Goal: Information Seeking & Learning: Learn about a topic

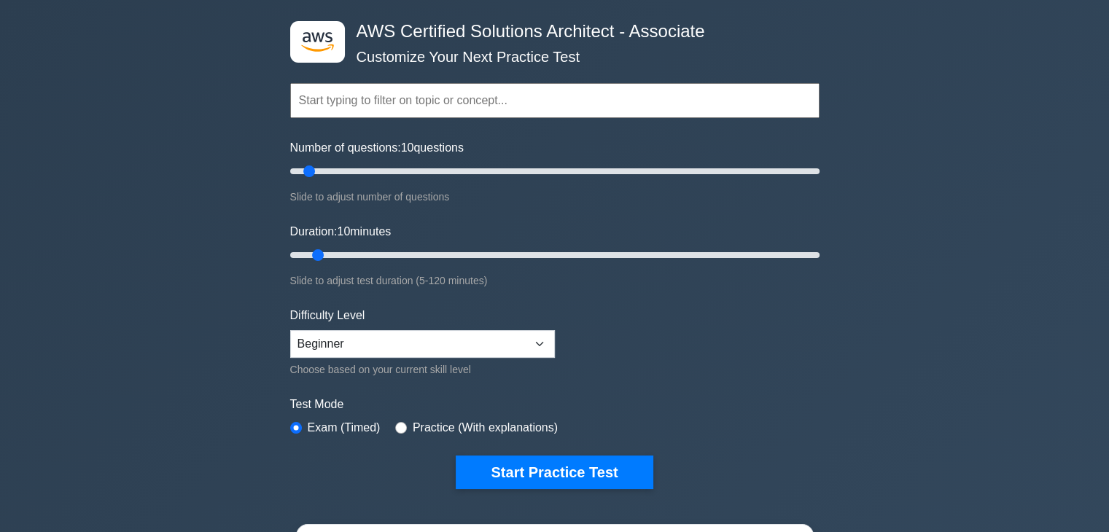
scroll to position [88, 0]
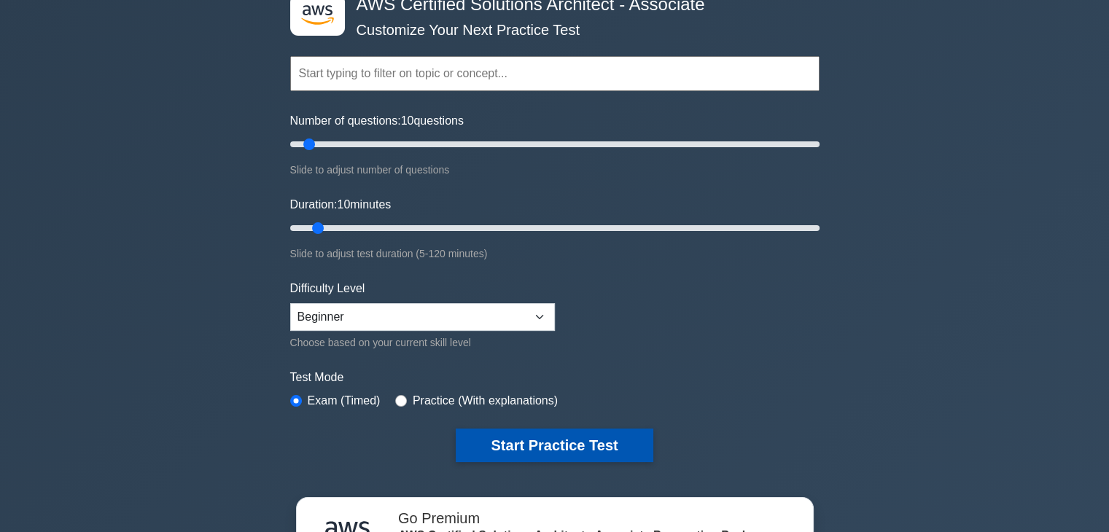
click at [551, 446] on button "Start Practice Test" at bounding box center [554, 446] width 197 height 34
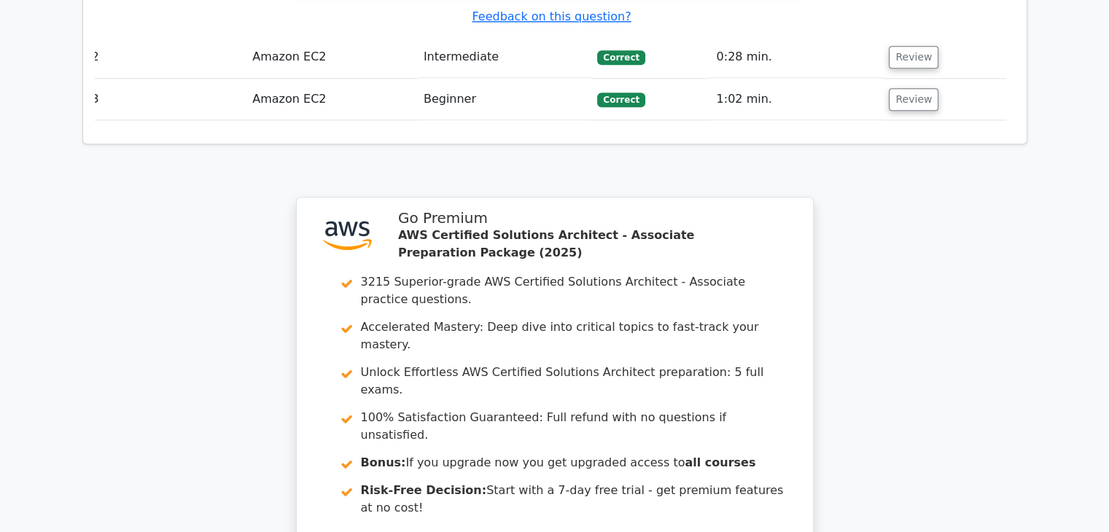
scroll to position [1873, 0]
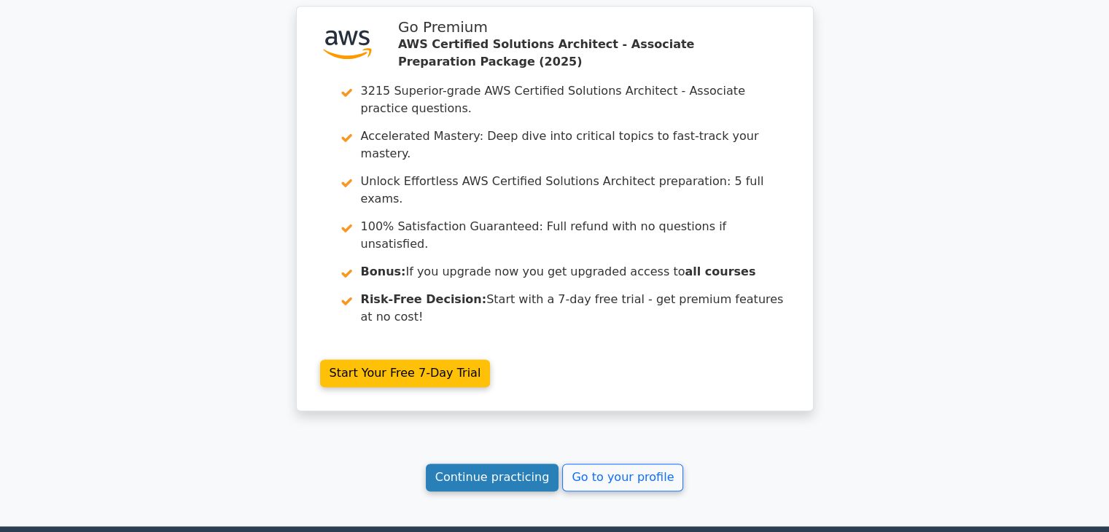
click at [484, 464] on link "Continue practicing" at bounding box center [492, 478] width 133 height 28
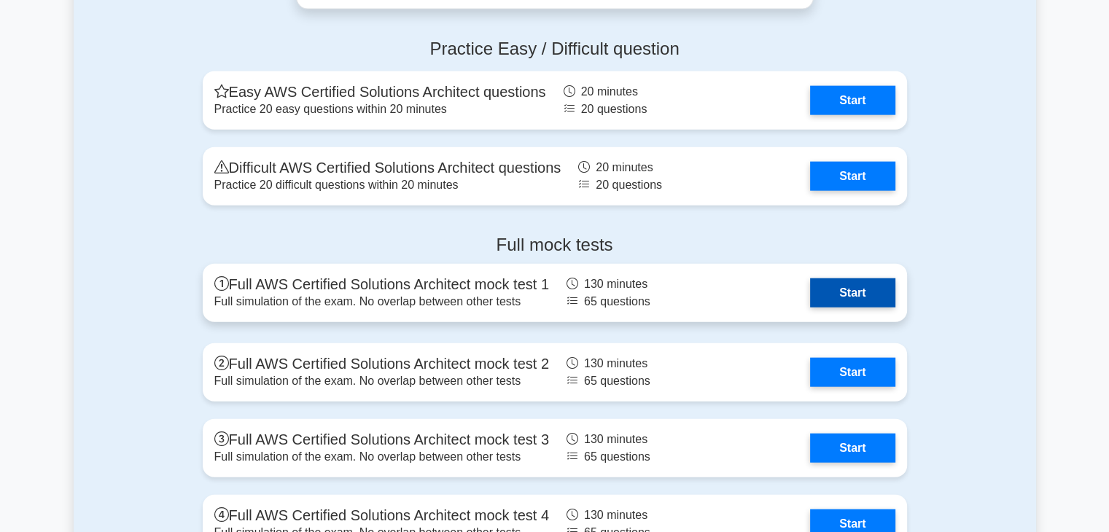
scroll to position [3360, 0]
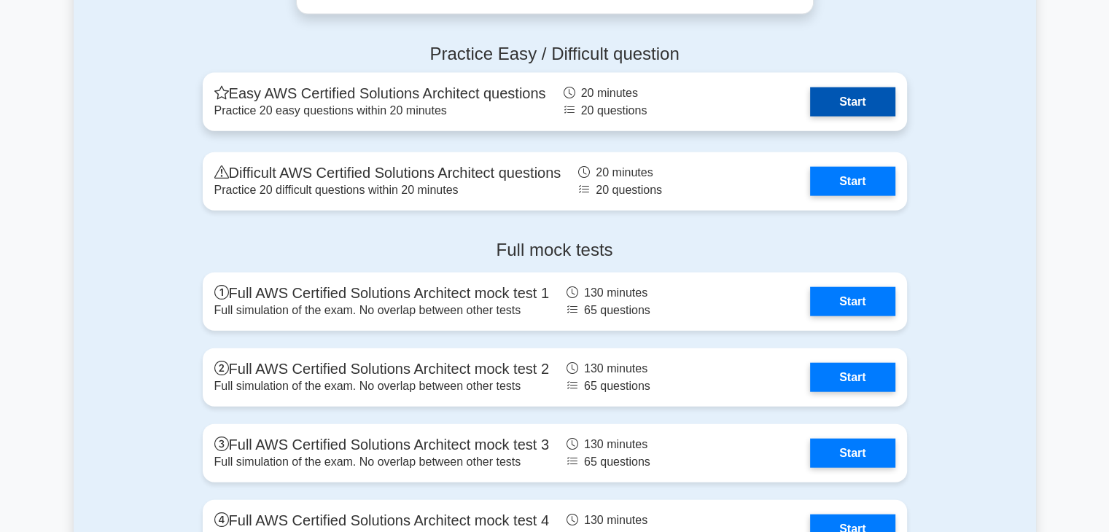
click at [847, 97] on link "Start" at bounding box center [852, 102] width 85 height 29
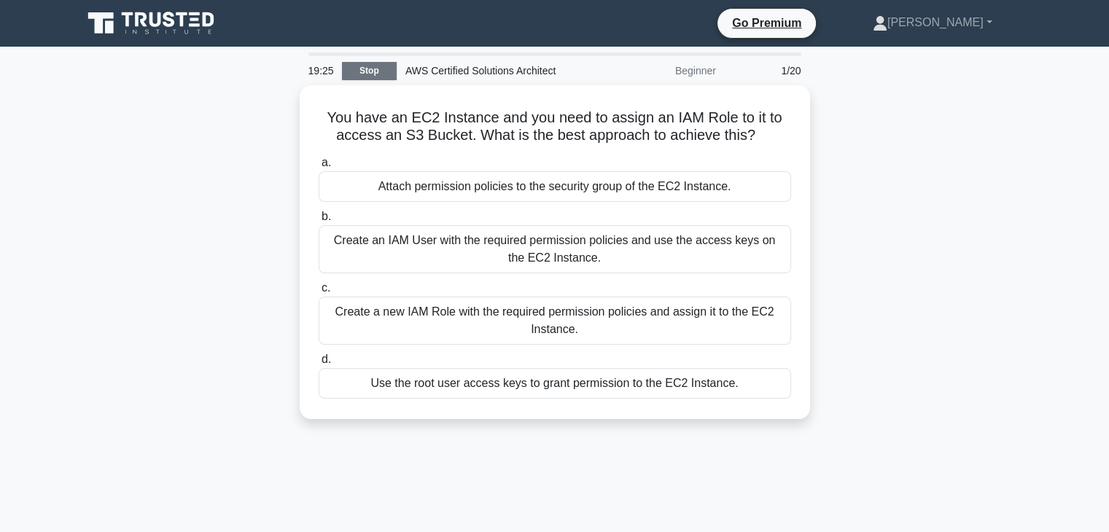
click at [373, 75] on link "Stop" at bounding box center [369, 71] width 55 height 18
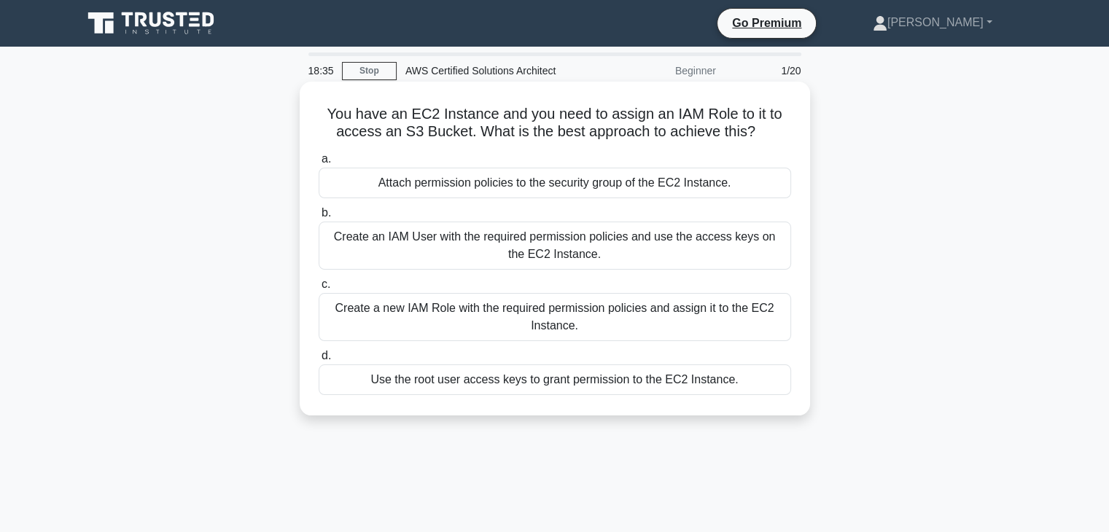
click at [487, 182] on div "Attach permission policies to the security group of the EC2 Instance." at bounding box center [555, 183] width 473 height 31
click at [319, 164] on input "a. Attach permission policies to the security group of the EC2 Instance." at bounding box center [319, 159] width 0 height 9
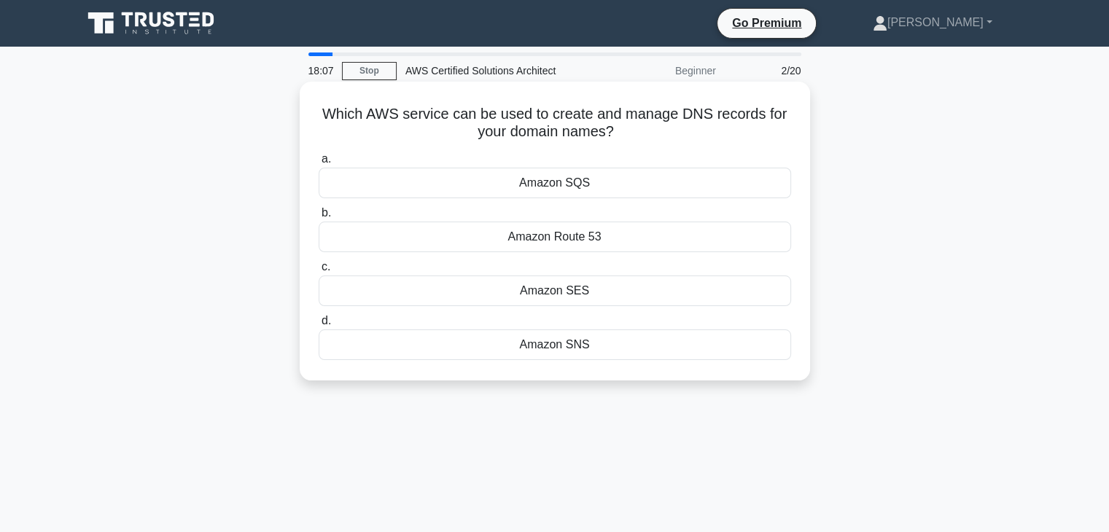
click at [620, 230] on div "Amazon Route 53" at bounding box center [555, 237] width 473 height 31
click at [319, 218] on input "b. Amazon Route 53" at bounding box center [319, 213] width 0 height 9
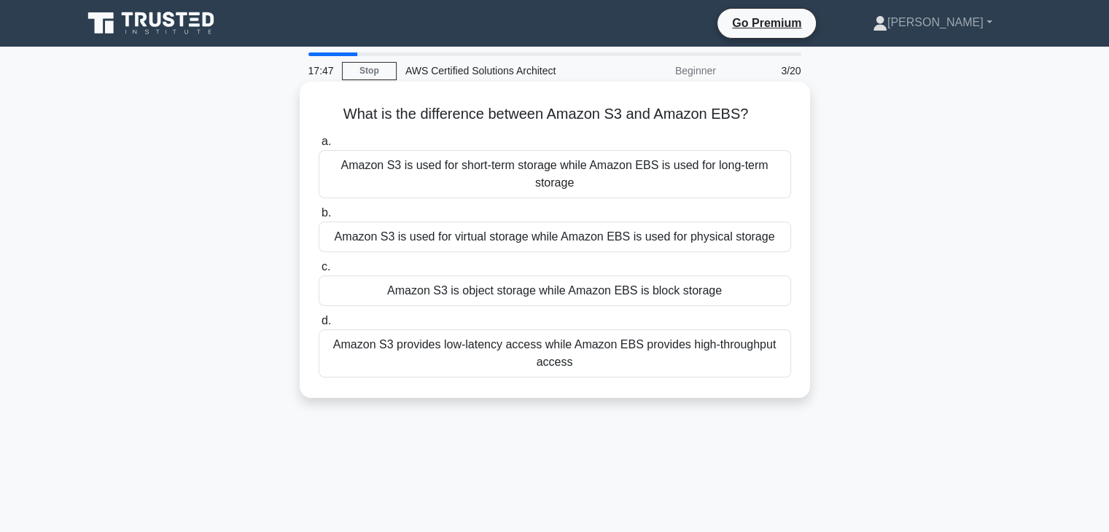
click at [570, 290] on div "Amazon S3 is object storage while Amazon EBS is block storage" at bounding box center [555, 291] width 473 height 31
click at [319, 272] on input "c. Amazon S3 is object storage while Amazon EBS is block storage" at bounding box center [319, 267] width 0 height 9
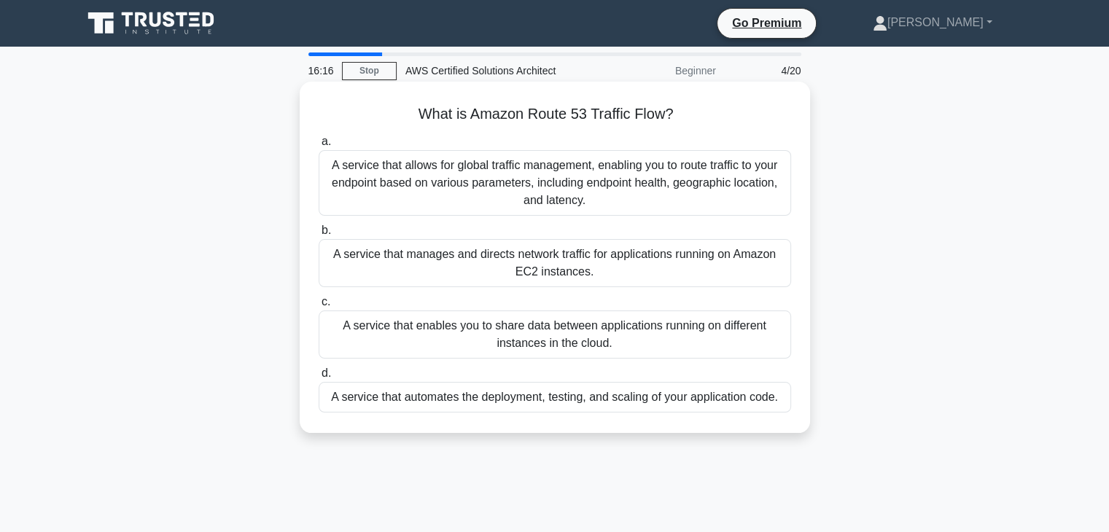
click at [646, 194] on div "A service that allows for global traffic management, enabling you to route traf…" at bounding box center [555, 183] width 473 height 66
click at [319, 147] on input "a. A service that allows for global traffic management, enabling you to route t…" at bounding box center [319, 141] width 0 height 9
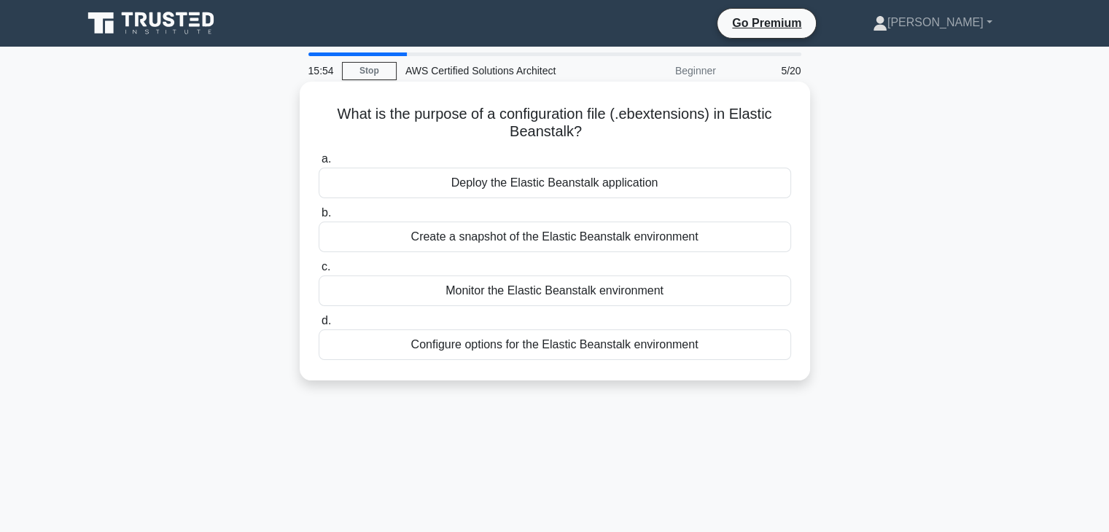
click at [583, 350] on div "Configure options for the Elastic Beanstalk environment" at bounding box center [555, 345] width 473 height 31
click at [319, 326] on input "d. Configure options for the Elastic Beanstalk environment" at bounding box center [319, 321] width 0 height 9
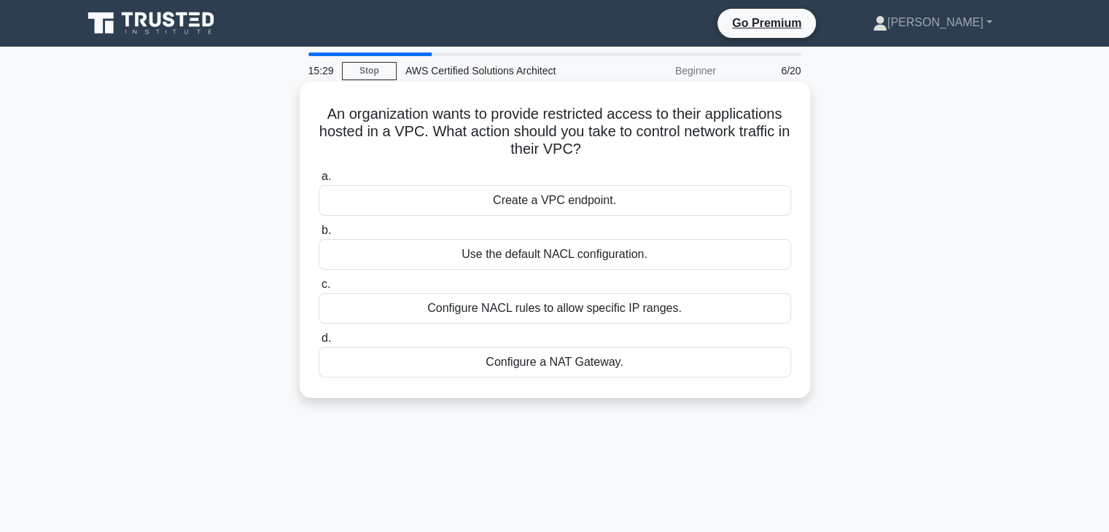
click at [543, 367] on div "Configure a NAT Gateway." at bounding box center [555, 362] width 473 height 31
click at [319, 343] on input "d. Configure a NAT Gateway." at bounding box center [319, 338] width 0 height 9
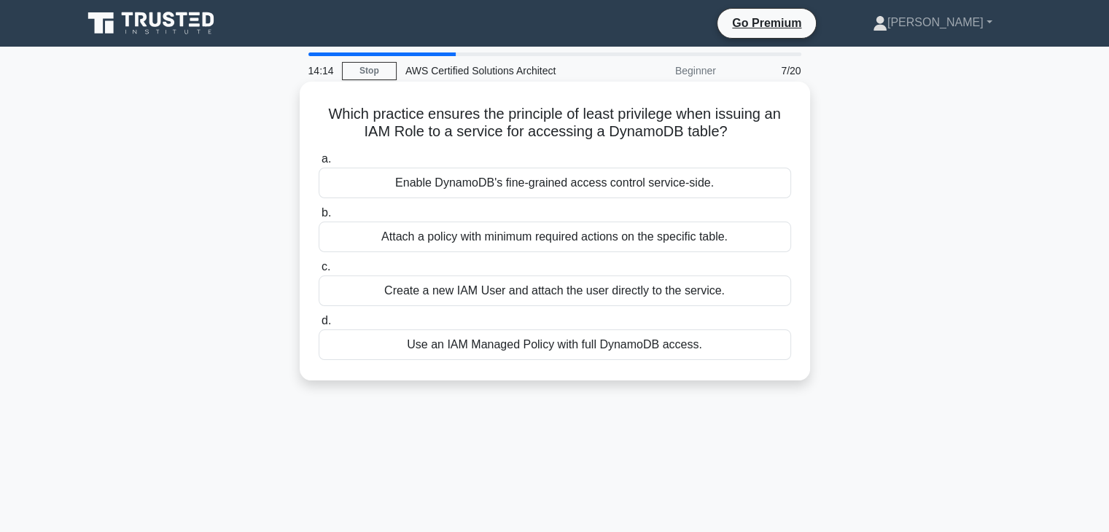
click at [635, 184] on div "Enable DynamoDB's fine-grained access control service-side." at bounding box center [555, 183] width 473 height 31
click at [319, 164] on input "a. Enable DynamoDB's fine-grained access control service-side." at bounding box center [319, 159] width 0 height 9
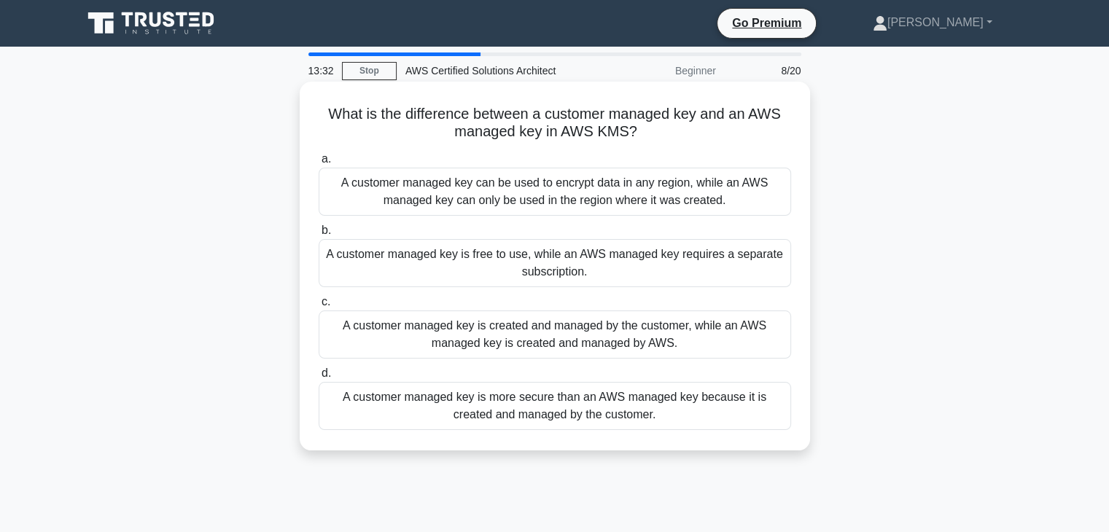
click at [634, 342] on div "A customer managed key is created and managed by the customer, while an AWS man…" at bounding box center [555, 335] width 473 height 48
click at [319, 307] on input "c. A customer managed key is created and managed by the customer, while an AWS …" at bounding box center [319, 302] width 0 height 9
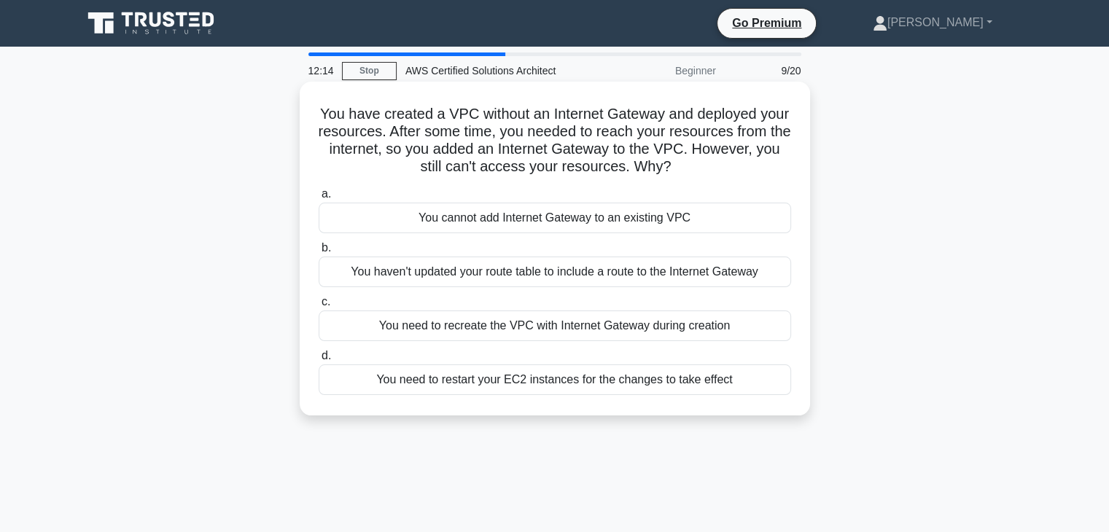
click at [571, 387] on div "You need to restart your EC2 instances for the changes to take effect" at bounding box center [555, 380] width 473 height 31
click at [319, 361] on input "d. You need to restart your EC2 instances for the changes to take effect" at bounding box center [319, 356] width 0 height 9
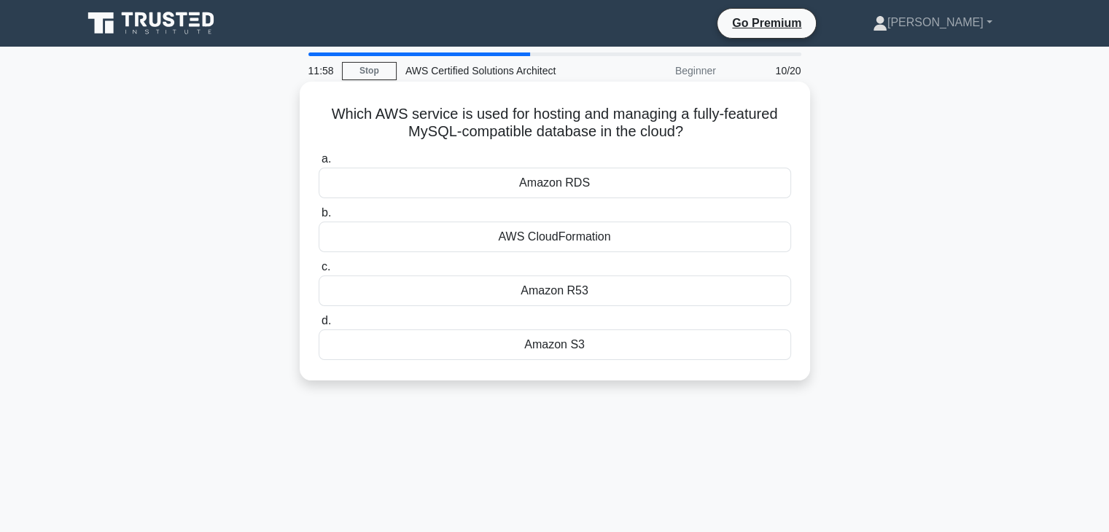
click at [636, 182] on div "Amazon RDS" at bounding box center [555, 183] width 473 height 31
click at [319, 164] on input "a. Amazon RDS" at bounding box center [319, 159] width 0 height 9
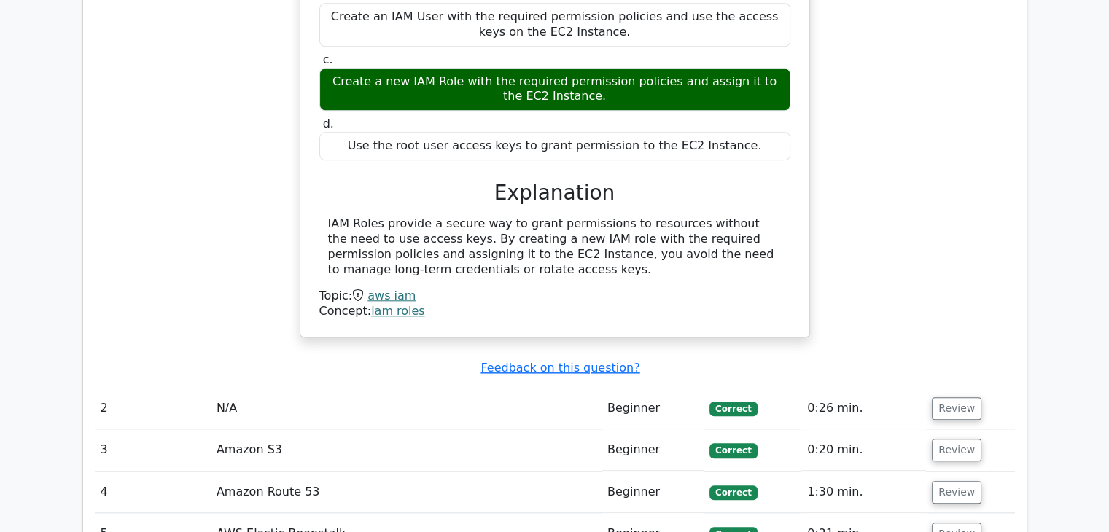
scroll to position [1520, 0]
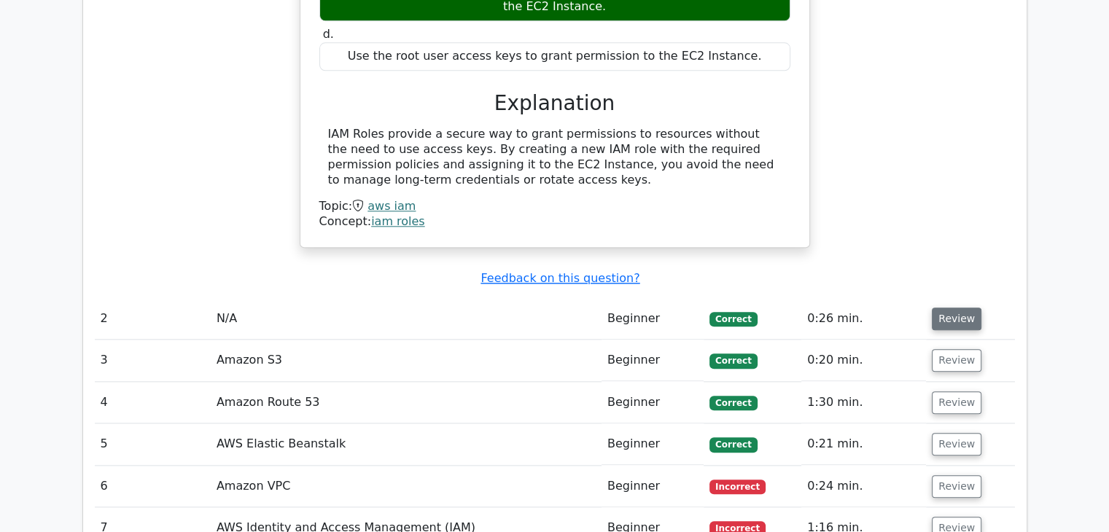
click at [936, 308] on button "Review" at bounding box center [957, 319] width 50 height 23
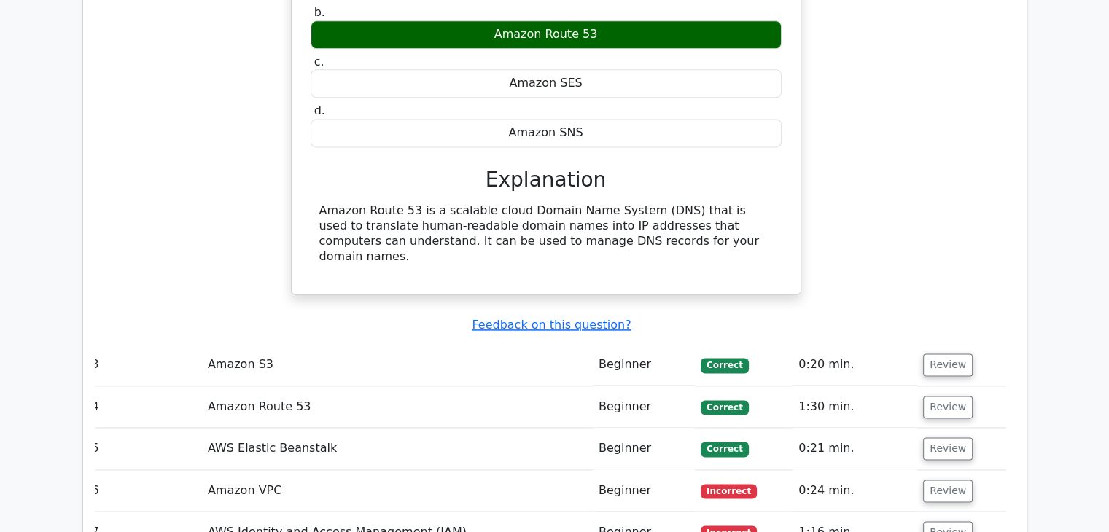
scroll to position [2038, 0]
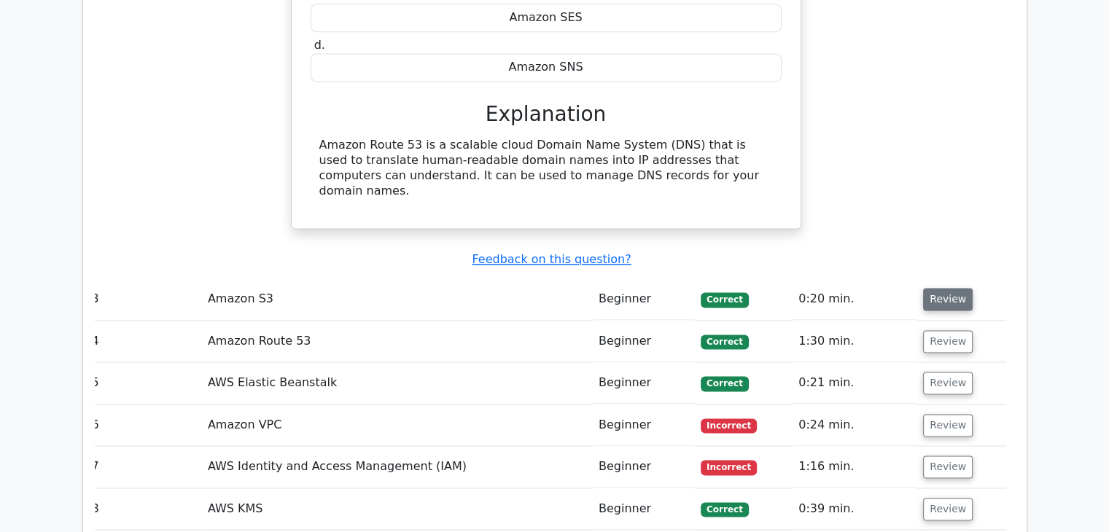
click at [939, 288] on button "Review" at bounding box center [948, 299] width 50 height 23
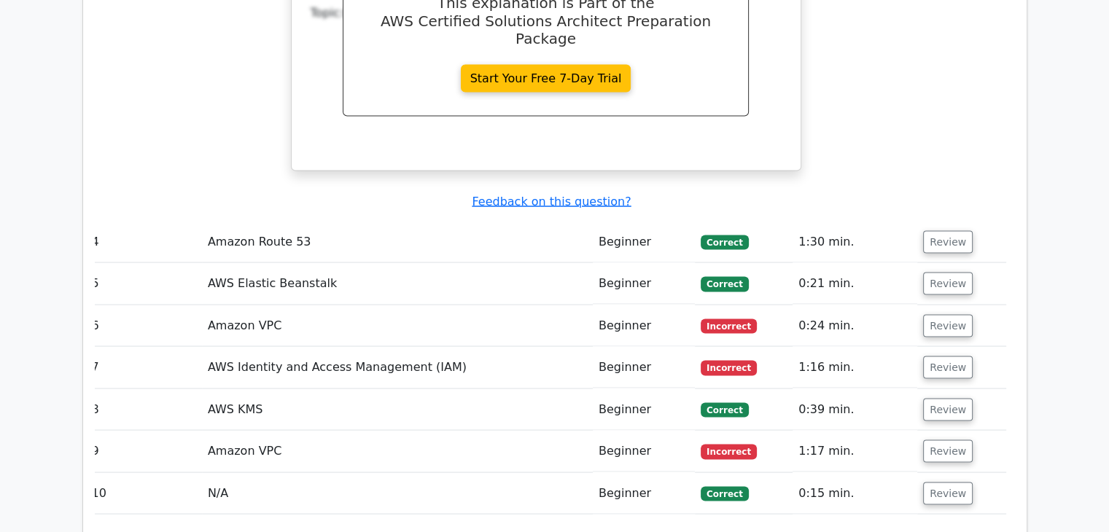
scroll to position [2759, 0]
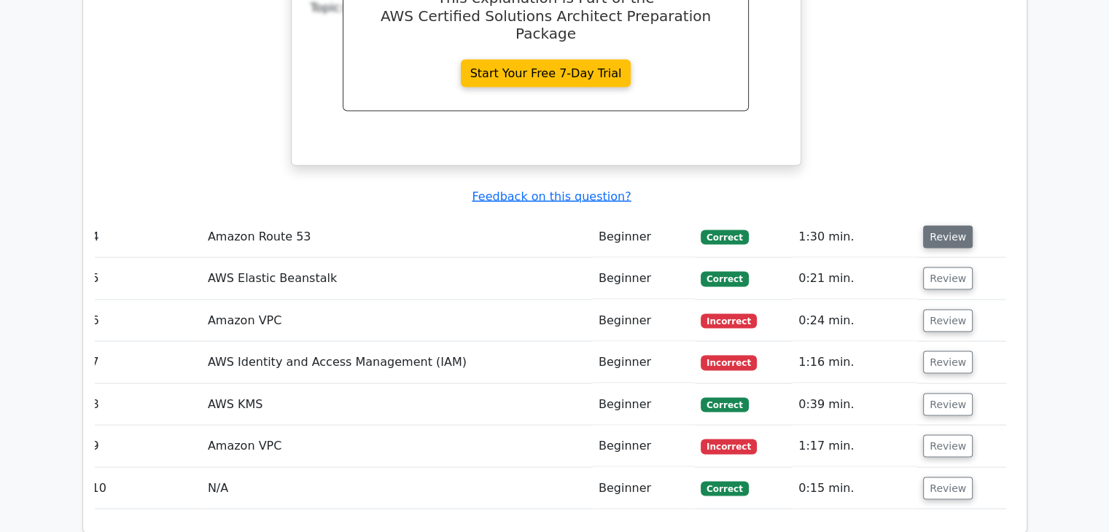
click at [930, 225] on button "Review" at bounding box center [948, 236] width 50 height 23
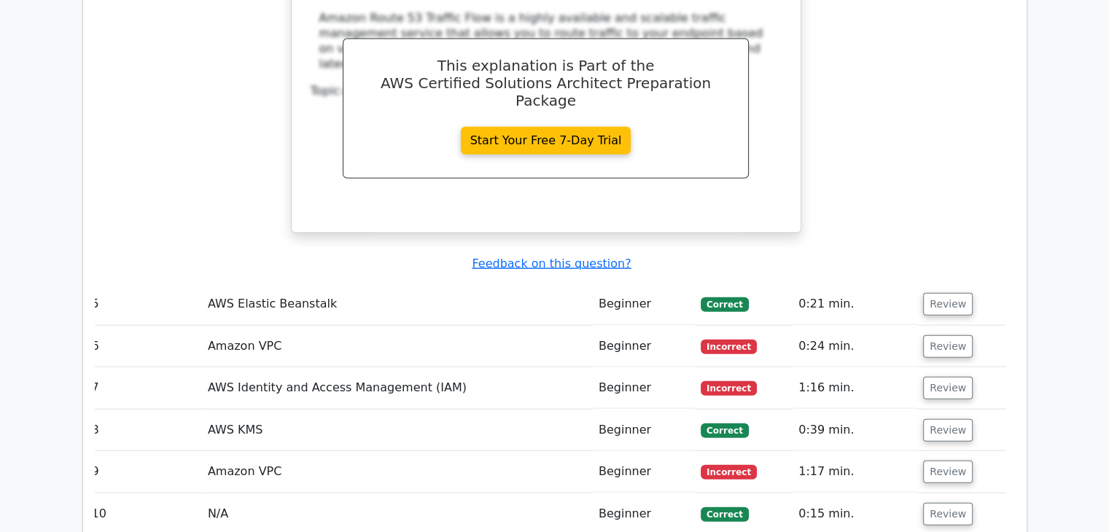
scroll to position [3380, 0]
click at [926, 292] on button "Review" at bounding box center [948, 303] width 50 height 23
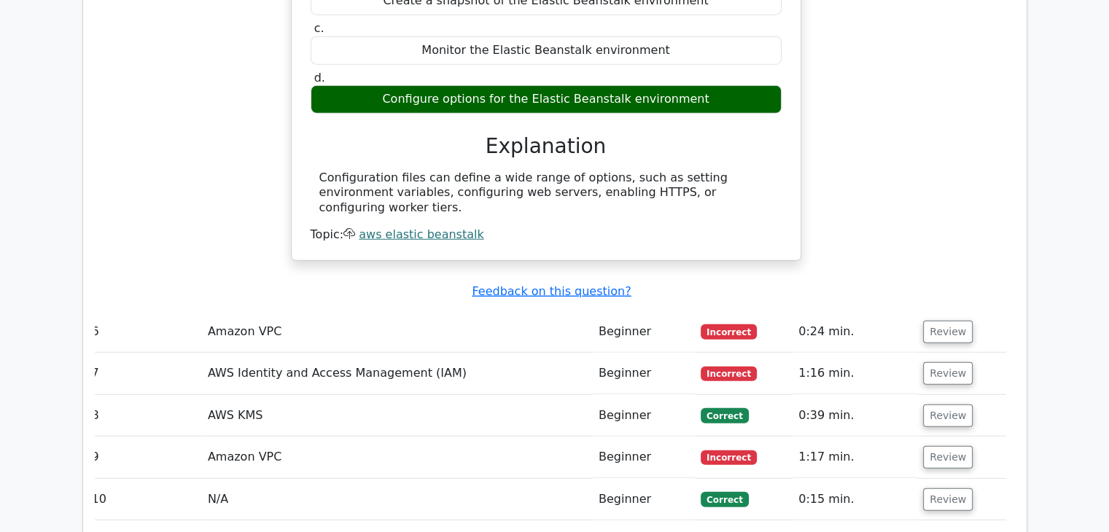
scroll to position [3852, 0]
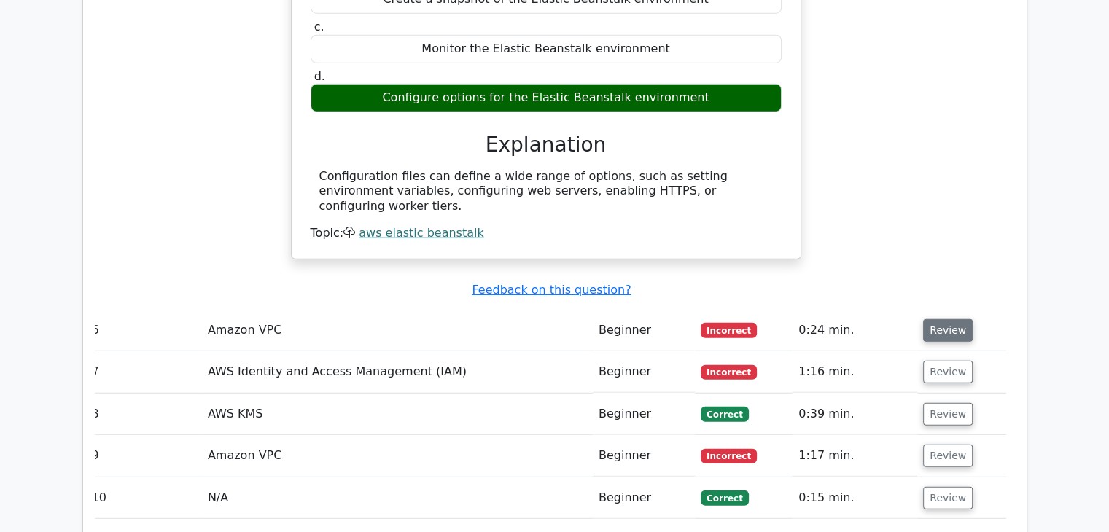
click at [925, 319] on button "Review" at bounding box center [948, 330] width 50 height 23
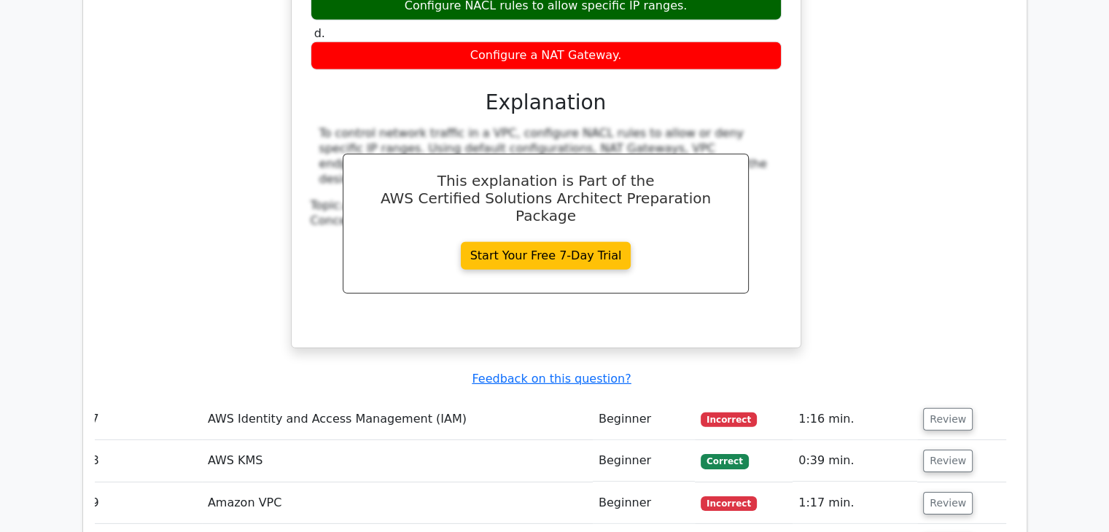
scroll to position [4410, 0]
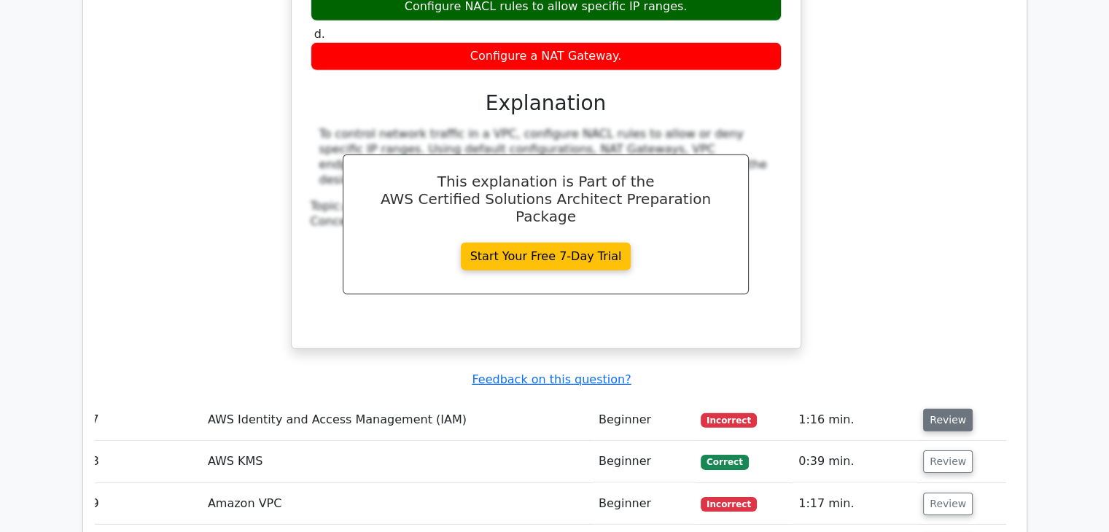
click at [933, 409] on button "Review" at bounding box center [948, 420] width 50 height 23
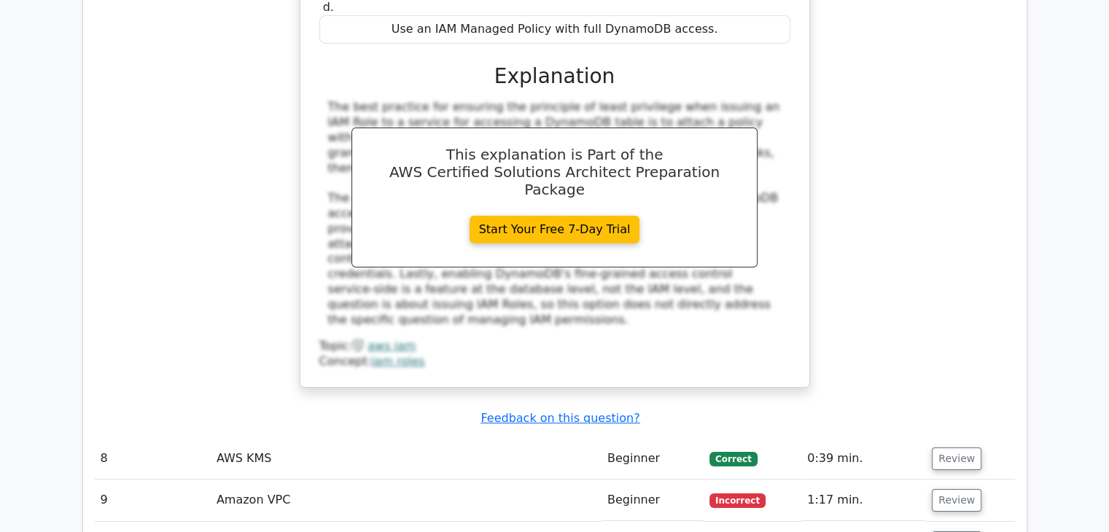
scroll to position [5117, 0]
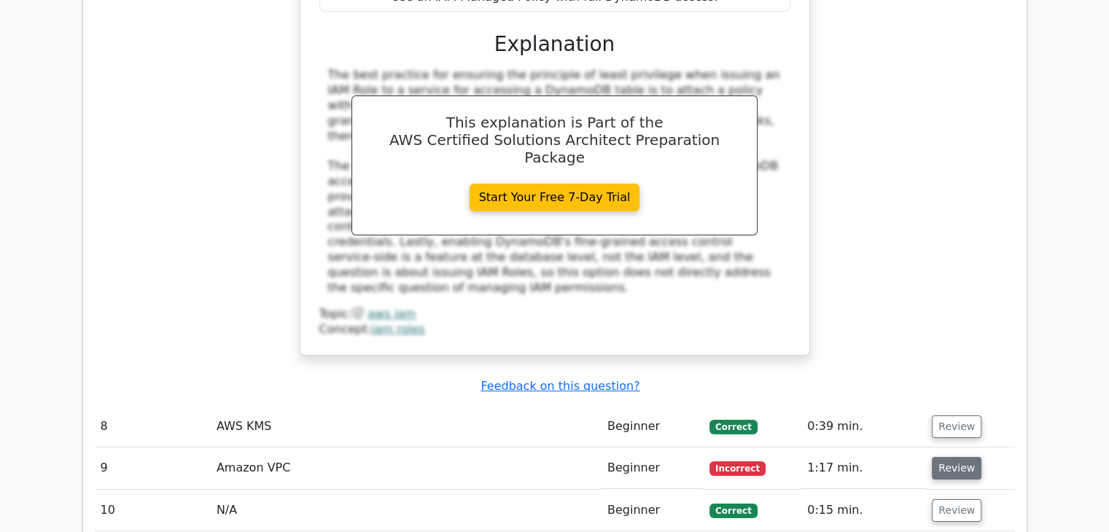
click at [957, 457] on button "Review" at bounding box center [957, 468] width 50 height 23
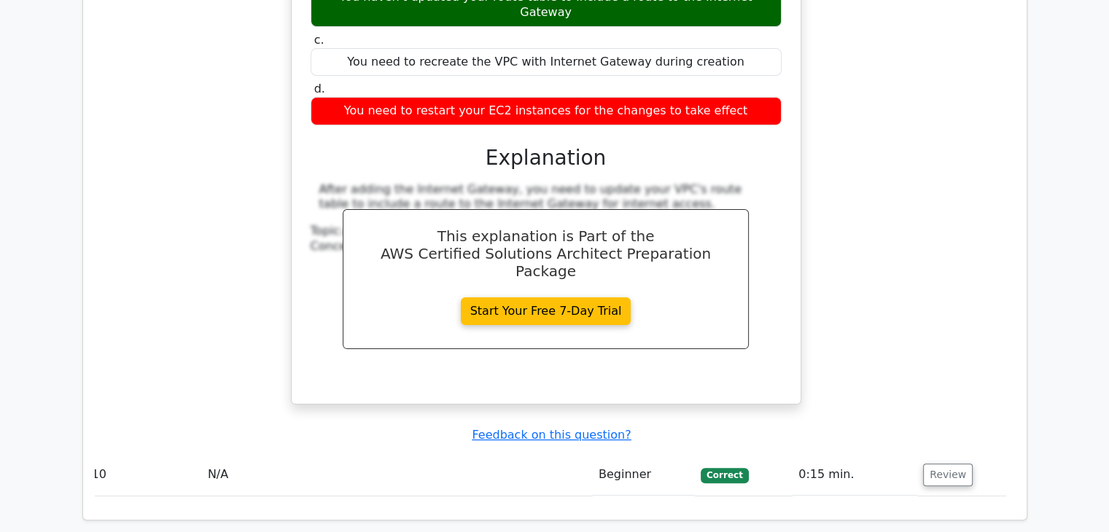
scroll to position [5842, 0]
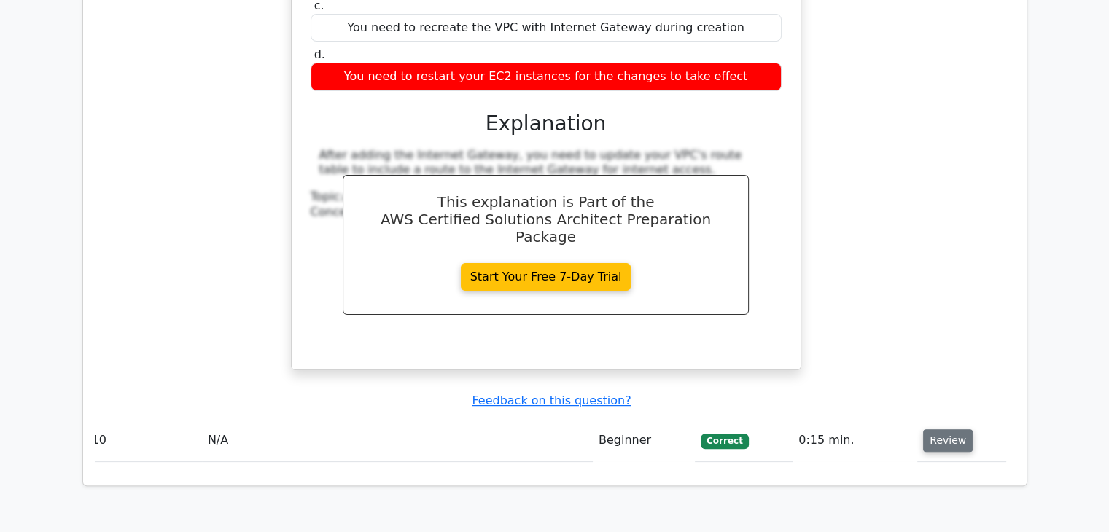
click at [944, 430] on button "Review" at bounding box center [948, 441] width 50 height 23
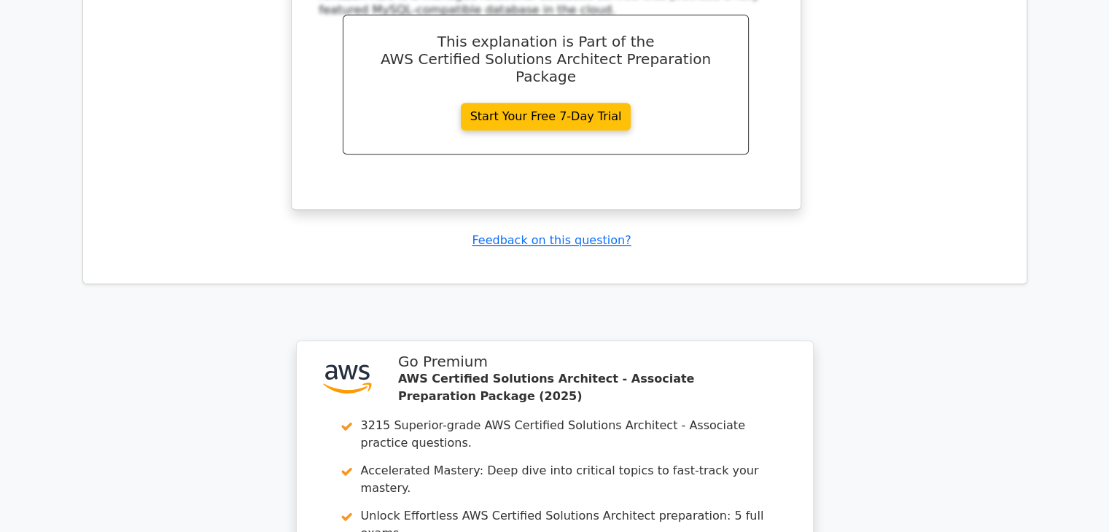
scroll to position [6844, 0]
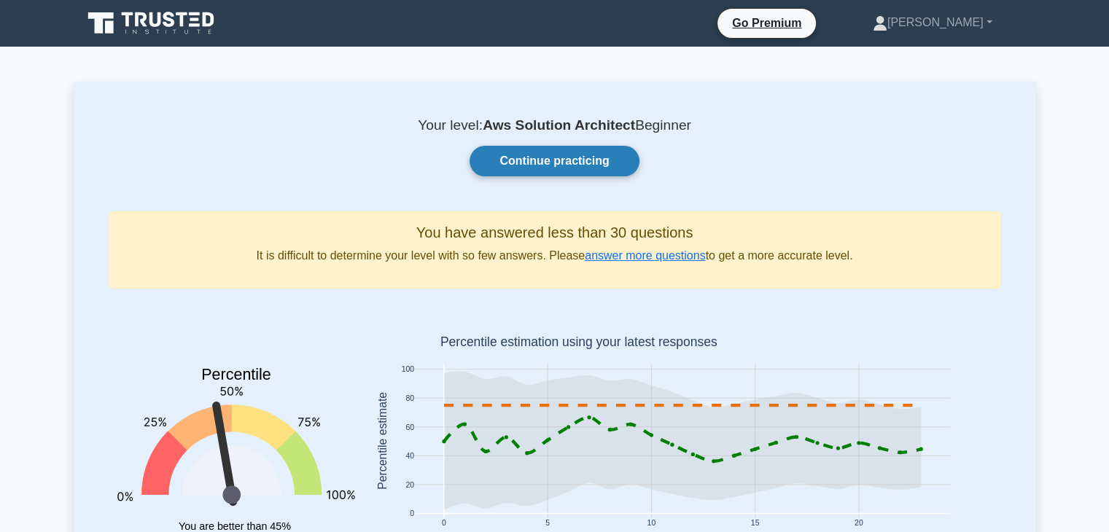
click at [532, 160] on link "Continue practicing" at bounding box center [554, 161] width 169 height 31
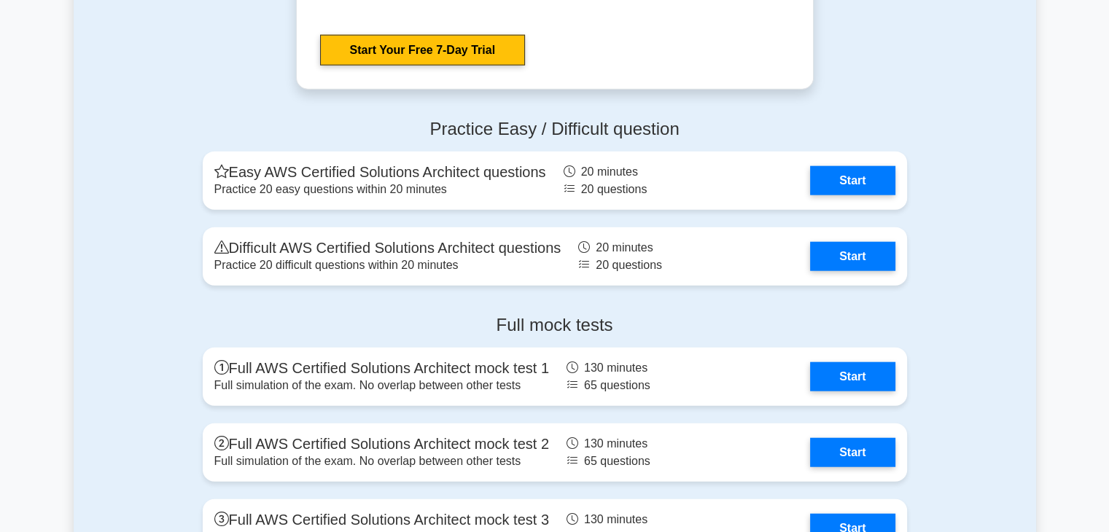
scroll to position [3474, 0]
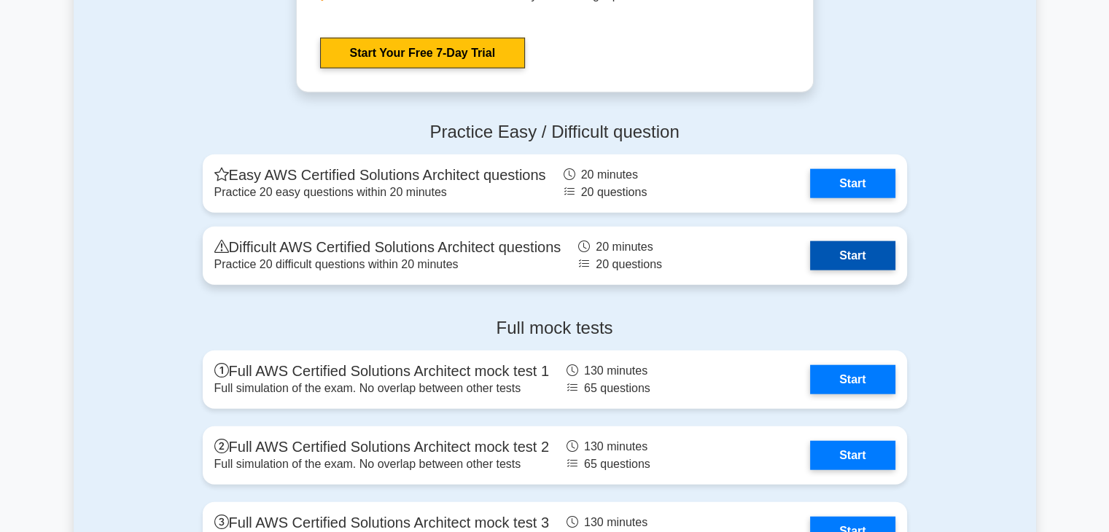
click at [857, 246] on link "Start" at bounding box center [852, 255] width 85 height 29
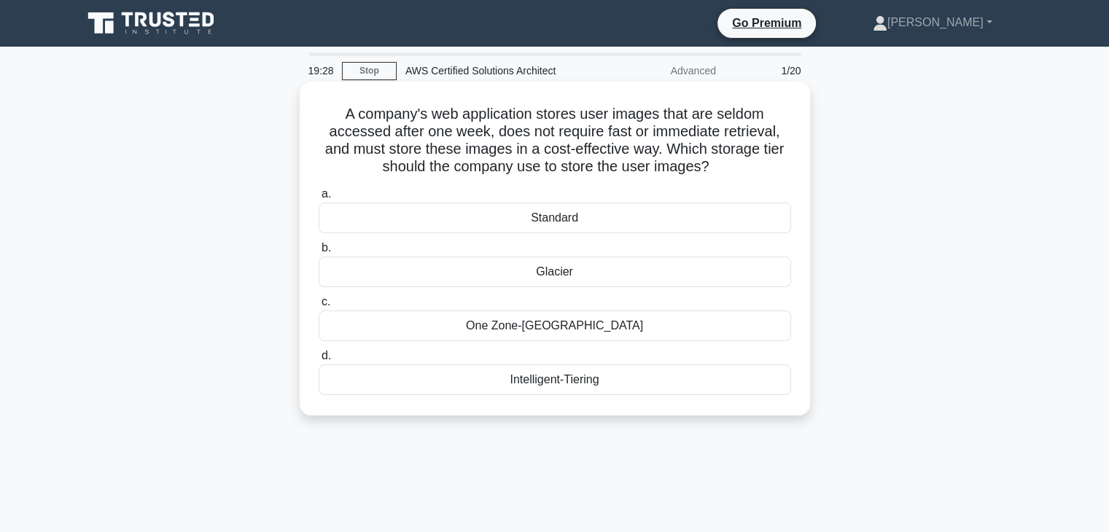
click at [591, 381] on div "Intelligent-Tiering" at bounding box center [555, 380] width 473 height 31
click at [319, 361] on input "d. Intelligent-Tiering" at bounding box center [319, 356] width 0 height 9
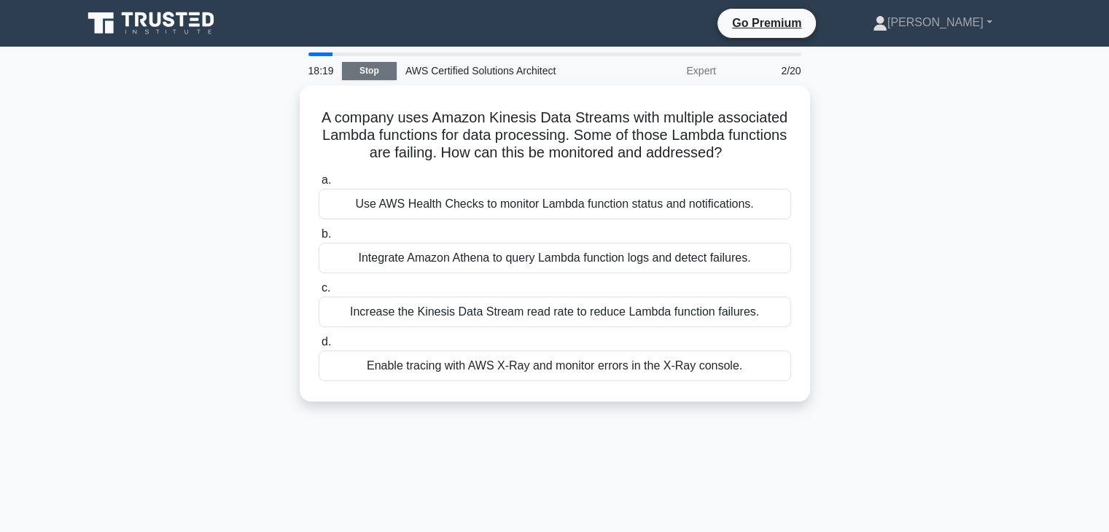
click at [366, 63] on link "Stop" at bounding box center [369, 71] width 55 height 18
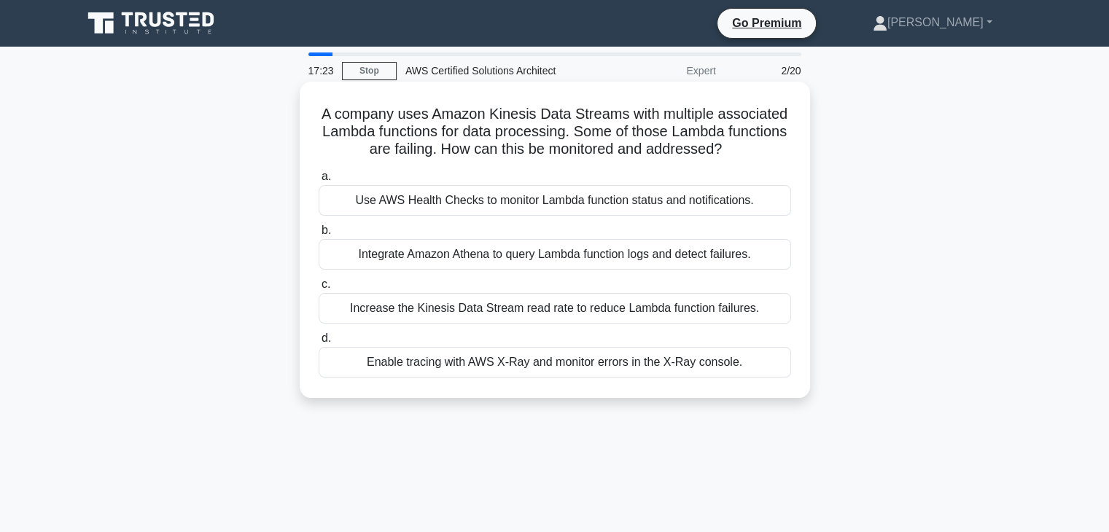
click at [644, 316] on div "Increase the Kinesis Data Stream read rate to reduce Lambda function failures." at bounding box center [555, 308] width 473 height 31
click at [319, 290] on input "c. Increase the Kinesis Data Stream read rate to reduce Lambda function failure…" at bounding box center [319, 284] width 0 height 9
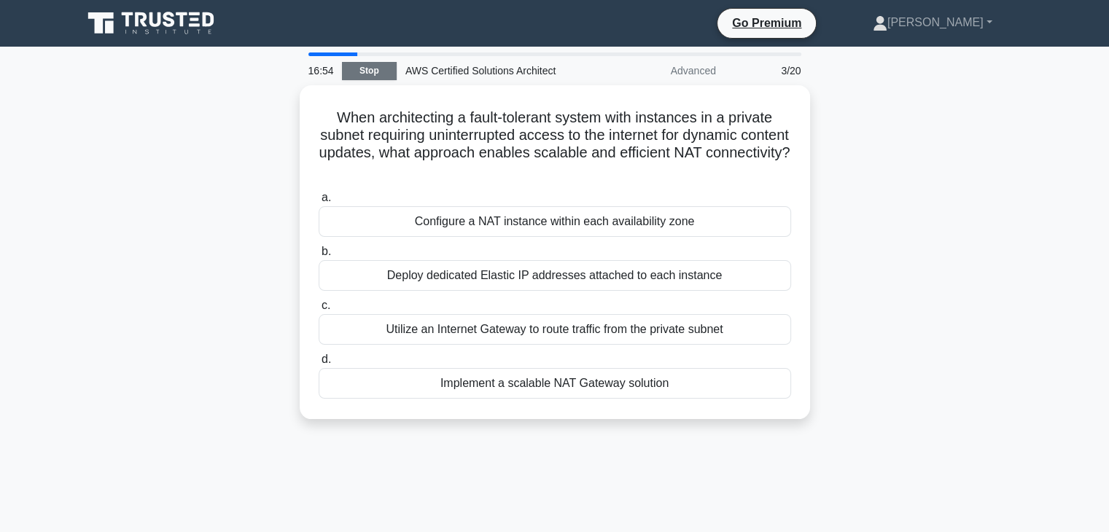
click at [380, 74] on link "Stop" at bounding box center [369, 71] width 55 height 18
click at [365, 64] on link "Stop" at bounding box center [369, 71] width 55 height 18
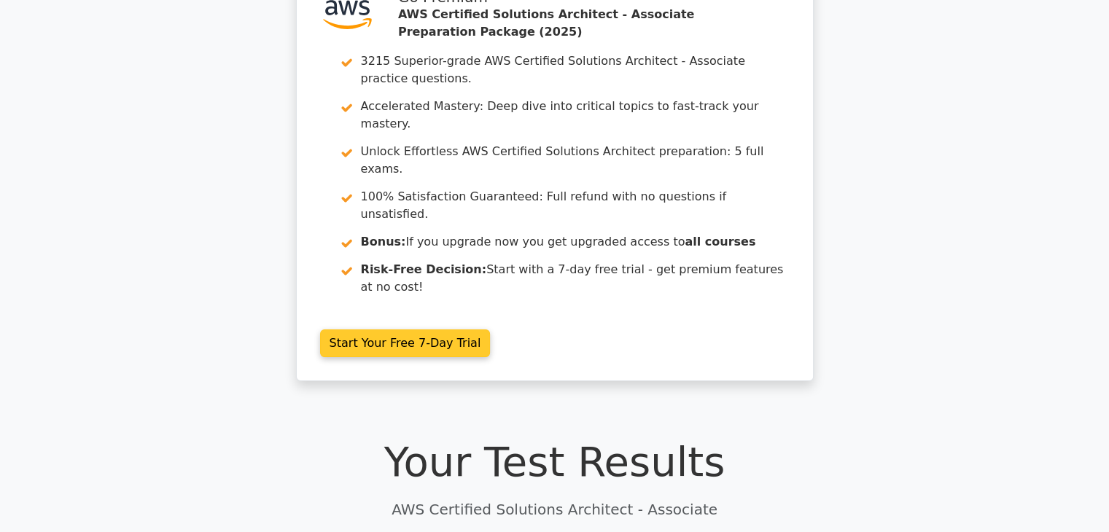
scroll to position [32, 0]
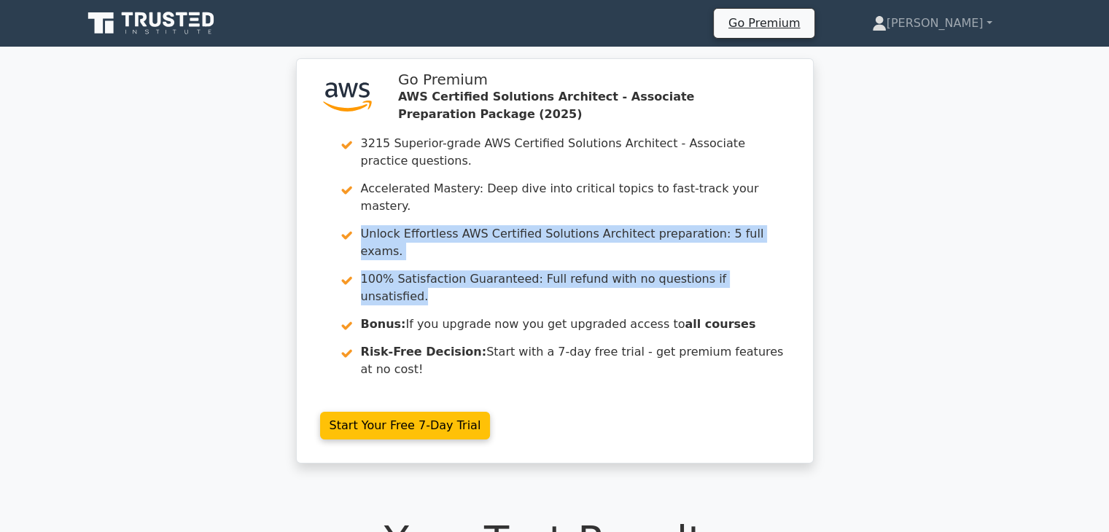
drag, startPoint x: 871, startPoint y: 185, endPoint x: 893, endPoint y: 228, distance: 48.9
click at [893, 228] on div ".st0{fill:#252F3E;} .st1{fill-rule:evenodd;clip-rule:evenodd;fill:#FF9900;} Go …" at bounding box center [554, 269] width 1109 height 423
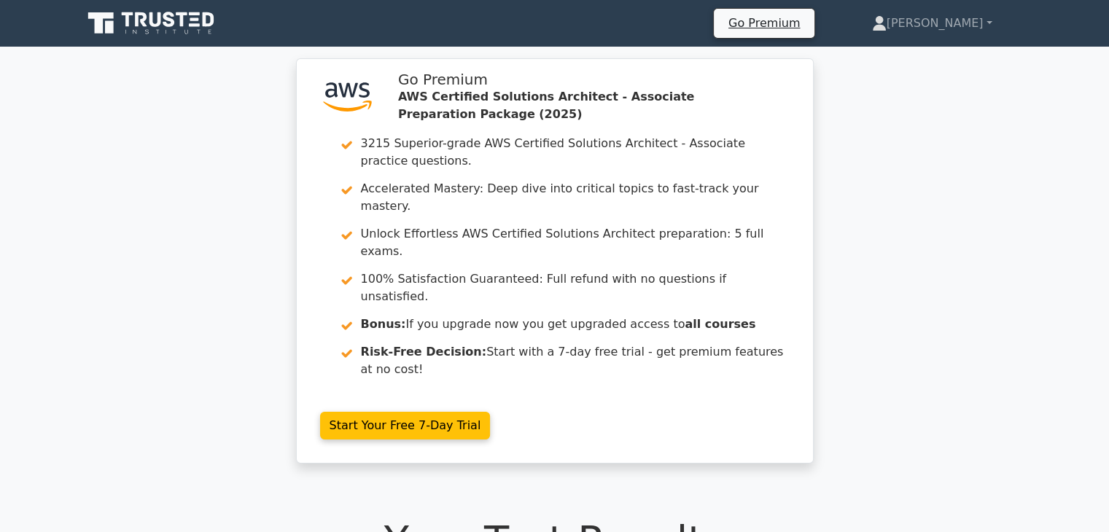
click at [884, 227] on div ".st0{fill:#252F3E;} .st1{fill-rule:evenodd;clip-rule:evenodd;fill:#FF9900;} Go …" at bounding box center [554, 269] width 1109 height 423
click at [826, 249] on div ".st0{fill:#252F3E;} .st1{fill-rule:evenodd;clip-rule:evenodd;fill:#FF9900;} Go …" at bounding box center [555, 269] width 547 height 423
click at [846, 234] on div ".st0{fill:#252F3E;} .st1{fill-rule:evenodd;clip-rule:evenodd;fill:#FF9900;} Go …" at bounding box center [554, 269] width 1109 height 423
